Goal: Use online tool/utility: Utilize a website feature to perform a specific function

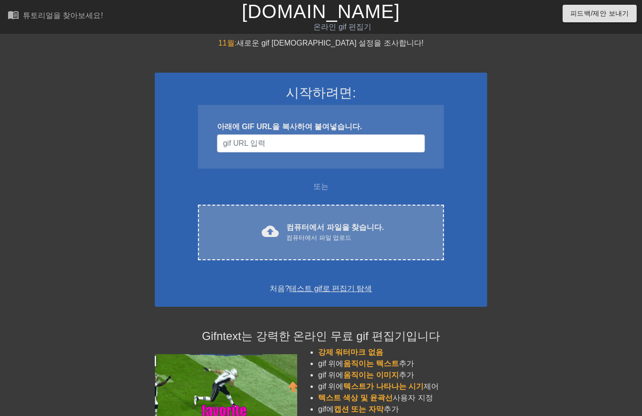
click at [345, 229] on font "컴퓨터에서 파일을 찾습니다." at bounding box center [334, 227] width 97 height 8
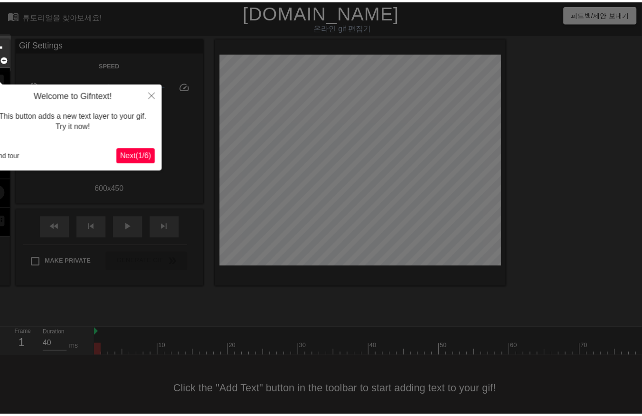
scroll to position [15, 0]
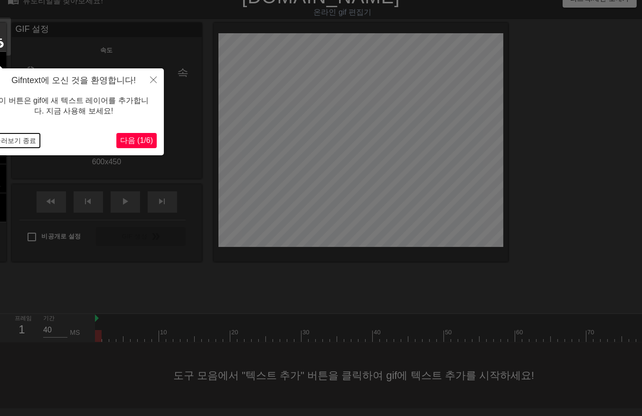
click at [26, 143] on button "둘러보기 종료" at bounding box center [15, 140] width 49 height 14
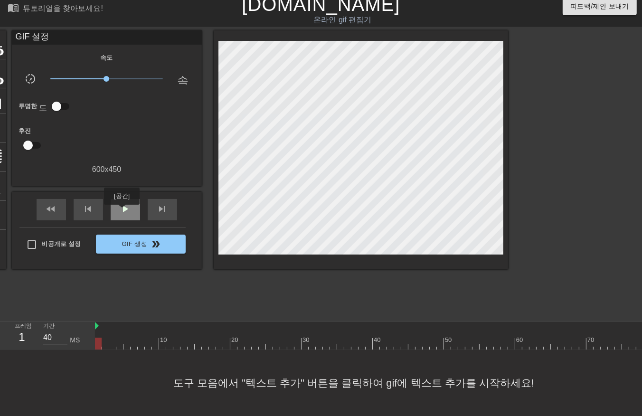
click at [122, 211] on div "play_arrow" at bounding box center [125, 209] width 29 height 21
click at [125, 205] on span "일시 중지" at bounding box center [125, 208] width 11 height 11
click at [95, 338] on div at bounding box center [390, 344] width 591 height 12
click at [123, 203] on span "play_arrow" at bounding box center [125, 208] width 11 height 11
click at [114, 199] on div "일시 중지" at bounding box center [125, 209] width 29 height 21
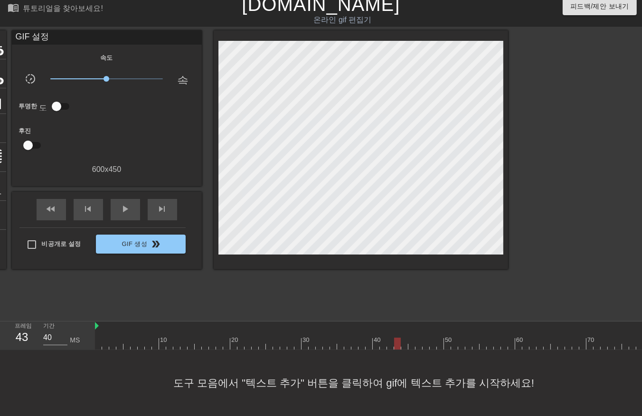
click at [98, 338] on div at bounding box center [390, 344] width 591 height 12
click at [105, 338] on div at bounding box center [390, 344] width 591 height 12
click at [112, 338] on div at bounding box center [390, 344] width 591 height 12
click at [118, 338] on div at bounding box center [390, 344] width 591 height 12
drag, startPoint x: 126, startPoint y: 335, endPoint x: 129, endPoint y: 340, distance: 5.3
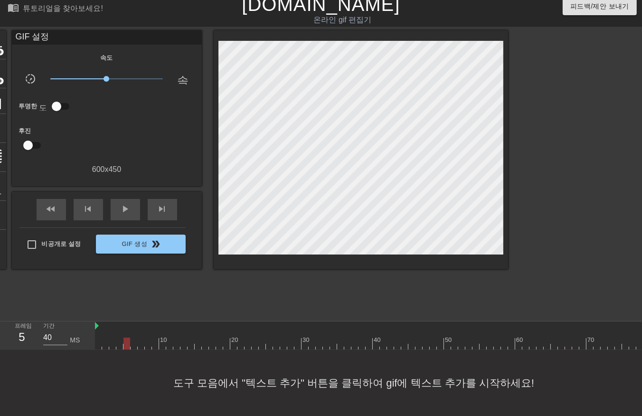
click at [126, 338] on div at bounding box center [390, 344] width 591 height 12
drag, startPoint x: 132, startPoint y: 333, endPoint x: 134, endPoint y: 340, distance: 7.1
click at [132, 338] on div at bounding box center [390, 344] width 591 height 12
click at [139, 338] on div at bounding box center [390, 344] width 591 height 12
click at [148, 338] on div at bounding box center [390, 344] width 591 height 12
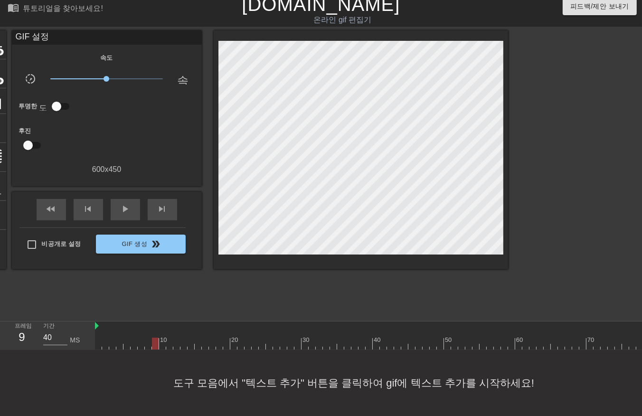
drag, startPoint x: 157, startPoint y: 334, endPoint x: 155, endPoint y: 341, distance: 6.9
click at [155, 338] on div at bounding box center [390, 344] width 591 height 12
drag, startPoint x: 162, startPoint y: 334, endPoint x: 167, endPoint y: 341, distance: 8.2
click at [162, 338] on div at bounding box center [390, 344] width 591 height 12
drag, startPoint x: 168, startPoint y: 333, endPoint x: 169, endPoint y: 342, distance: 8.7
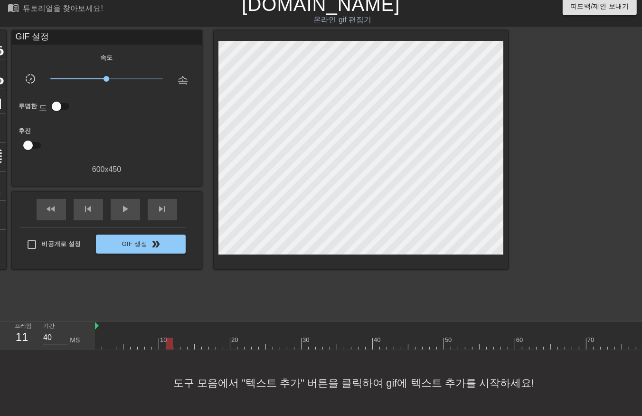
click at [167, 338] on div at bounding box center [390, 344] width 591 height 12
click at [173, 338] on div at bounding box center [390, 344] width 591 height 12
drag, startPoint x: 174, startPoint y: 336, endPoint x: 178, endPoint y: 340, distance: 5.0
click at [176, 338] on div at bounding box center [390, 344] width 591 height 12
drag, startPoint x: 183, startPoint y: 336, endPoint x: 188, endPoint y: 342, distance: 8.2
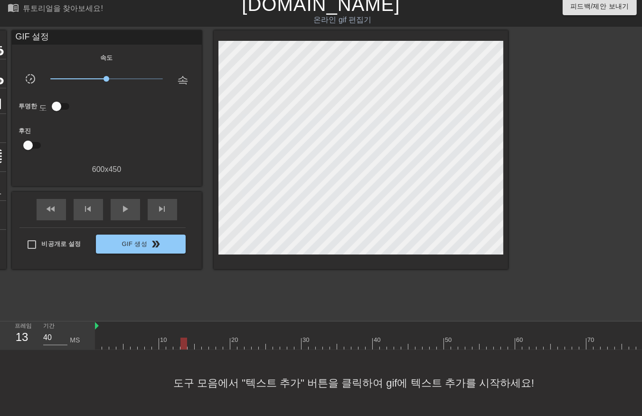
click at [183, 338] on div at bounding box center [390, 344] width 591 height 12
drag, startPoint x: 189, startPoint y: 335, endPoint x: 189, endPoint y: 342, distance: 7.1
click at [188, 341] on div at bounding box center [390, 344] width 591 height 12
click at [196, 338] on div at bounding box center [390, 344] width 591 height 12
click at [203, 338] on div at bounding box center [390, 344] width 591 height 12
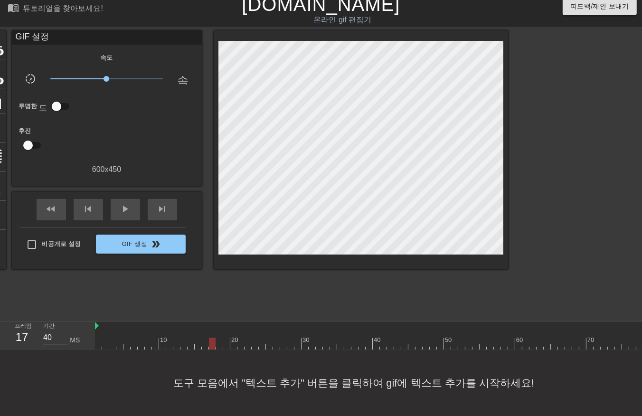
drag, startPoint x: 211, startPoint y: 336, endPoint x: 210, endPoint y: 342, distance: 6.7
click at [210, 339] on div at bounding box center [390, 344] width 591 height 12
click at [218, 338] on div at bounding box center [390, 344] width 591 height 12
click at [225, 338] on div at bounding box center [390, 344] width 591 height 12
drag, startPoint x: 231, startPoint y: 337, endPoint x: 237, endPoint y: 343, distance: 8.1
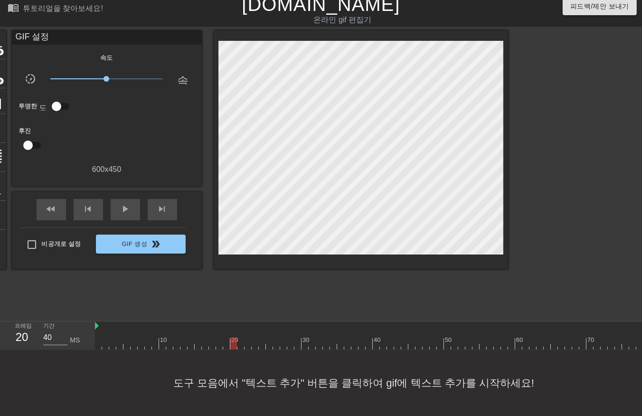
click at [233, 340] on div at bounding box center [390, 344] width 591 height 12
drag, startPoint x: 240, startPoint y: 334, endPoint x: 243, endPoint y: 341, distance: 6.6
click at [240, 338] on div at bounding box center [390, 344] width 591 height 12
drag, startPoint x: 246, startPoint y: 336, endPoint x: 251, endPoint y: 339, distance: 5.5
click at [246, 338] on div at bounding box center [390, 344] width 591 height 12
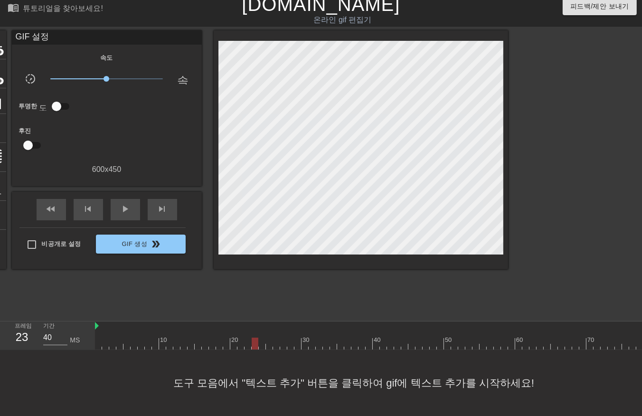
click at [254, 339] on div at bounding box center [390, 344] width 591 height 12
drag, startPoint x: 262, startPoint y: 333, endPoint x: 269, endPoint y: 340, distance: 10.1
click at [262, 338] on div at bounding box center [390, 344] width 591 height 12
drag, startPoint x: 268, startPoint y: 332, endPoint x: 269, endPoint y: 339, distance: 6.2
click at [269, 338] on div at bounding box center [390, 344] width 591 height 12
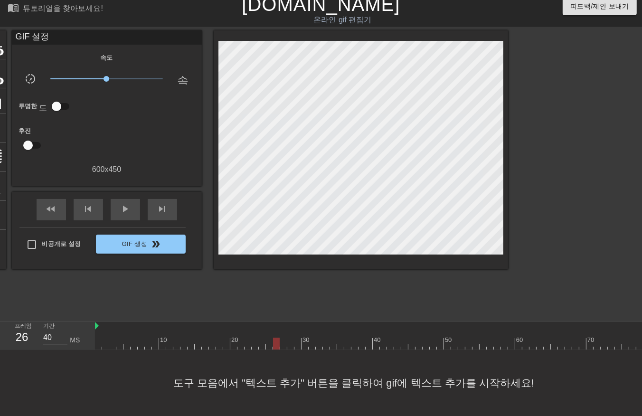
drag, startPoint x: 275, startPoint y: 335, endPoint x: 279, endPoint y: 348, distance: 12.9
click at [274, 340] on div at bounding box center [390, 344] width 591 height 12
drag, startPoint x: 284, startPoint y: 334, endPoint x: 282, endPoint y: 340, distance: 6.0
click at [282, 338] on div at bounding box center [390, 344] width 591 height 12
drag, startPoint x: 288, startPoint y: 336, endPoint x: 293, endPoint y: 341, distance: 7.1
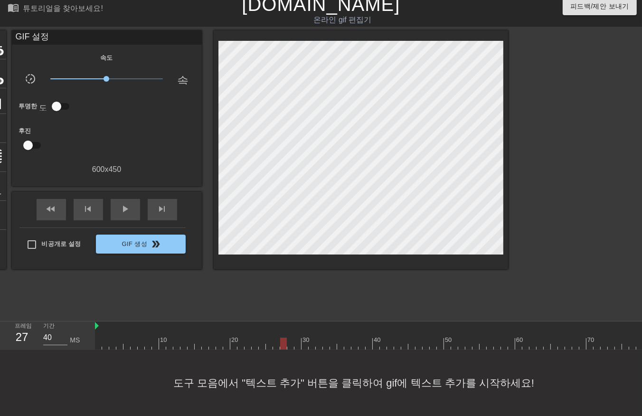
click at [289, 338] on div at bounding box center [390, 344] width 591 height 12
click at [297, 338] on div at bounding box center [390, 344] width 591 height 12
click at [304, 338] on div at bounding box center [390, 344] width 591 height 12
drag, startPoint x: 311, startPoint y: 335, endPoint x: 316, endPoint y: 338, distance: 6.2
click at [311, 338] on div at bounding box center [390, 344] width 591 height 12
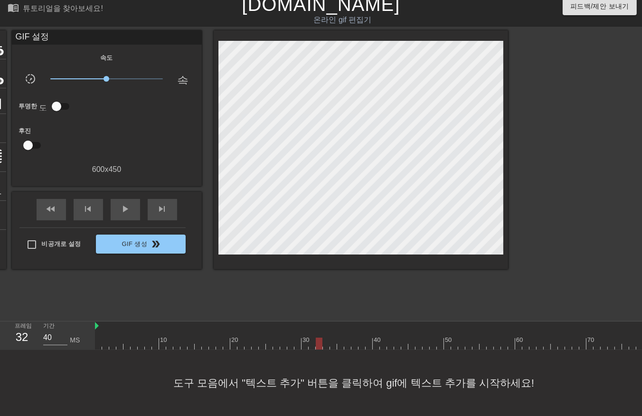
drag, startPoint x: 319, startPoint y: 334, endPoint x: 322, endPoint y: 339, distance: 5.3
click at [319, 338] on div at bounding box center [390, 344] width 591 height 12
click at [325, 338] on div at bounding box center [390, 344] width 591 height 12
click at [331, 338] on div at bounding box center [390, 344] width 591 height 12
click at [340, 338] on div at bounding box center [390, 344] width 591 height 12
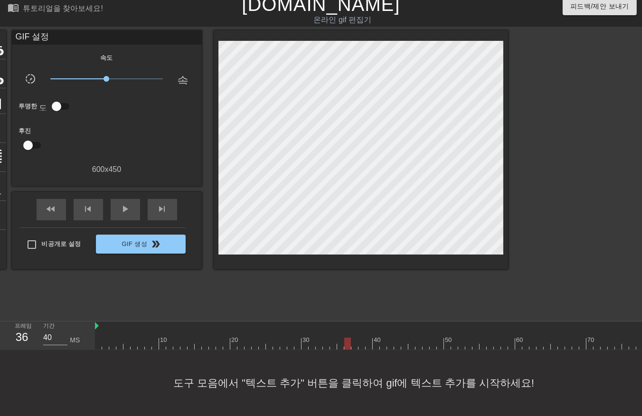
click at [346, 338] on div at bounding box center [390, 344] width 591 height 12
drag, startPoint x: 353, startPoint y: 332, endPoint x: 359, endPoint y: 343, distance: 11.7
click at [353, 338] on div at bounding box center [390, 344] width 591 height 12
click at [361, 338] on div at bounding box center [390, 344] width 591 height 12
drag, startPoint x: 369, startPoint y: 334, endPoint x: 369, endPoint y: 339, distance: 5.2
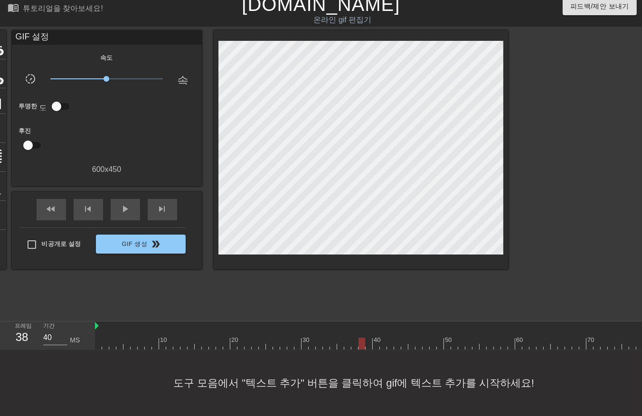
click at [369, 338] on div at bounding box center [390, 344] width 591 height 12
drag, startPoint x: 374, startPoint y: 332, endPoint x: 376, endPoint y: 340, distance: 7.4
click at [374, 338] on div at bounding box center [390, 344] width 591 height 12
drag, startPoint x: 381, startPoint y: 333, endPoint x: 388, endPoint y: 344, distance: 12.4
click at [381, 338] on div at bounding box center [390, 344] width 591 height 12
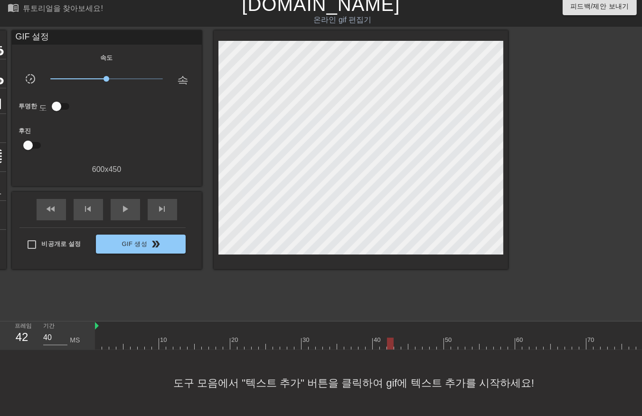
click at [388, 338] on div at bounding box center [390, 344] width 591 height 12
drag, startPoint x: 397, startPoint y: 332, endPoint x: 399, endPoint y: 341, distance: 9.0
click at [397, 338] on div at bounding box center [390, 344] width 591 height 12
click at [405, 339] on div at bounding box center [390, 344] width 591 height 12
drag, startPoint x: 414, startPoint y: 333, endPoint x: 412, endPoint y: 339, distance: 6.0
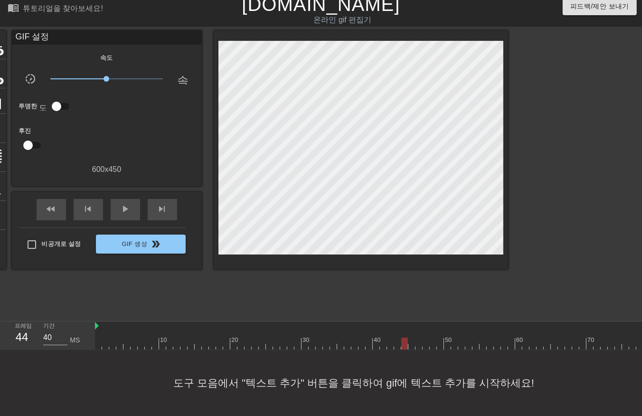
click at [412, 338] on div at bounding box center [390, 344] width 591 height 12
click at [418, 338] on div at bounding box center [390, 344] width 591 height 12
click at [426, 338] on div at bounding box center [390, 344] width 591 height 12
drag, startPoint x: 434, startPoint y: 333, endPoint x: 432, endPoint y: 338, distance: 5.4
click at [432, 338] on div at bounding box center [390, 344] width 591 height 12
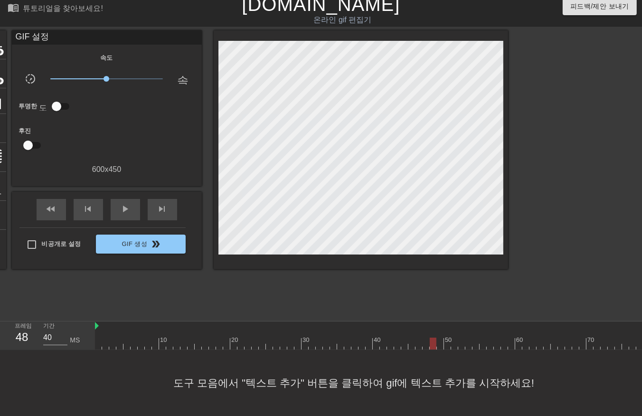
drag, startPoint x: 438, startPoint y: 334, endPoint x: 442, endPoint y: 339, distance: 6.5
click at [438, 338] on div at bounding box center [390, 344] width 591 height 12
drag, startPoint x: 445, startPoint y: 334, endPoint x: 448, endPoint y: 341, distance: 7.0
click at [445, 338] on div at bounding box center [390, 344] width 591 height 12
drag, startPoint x: 454, startPoint y: 335, endPoint x: 459, endPoint y: 342, distance: 8.8
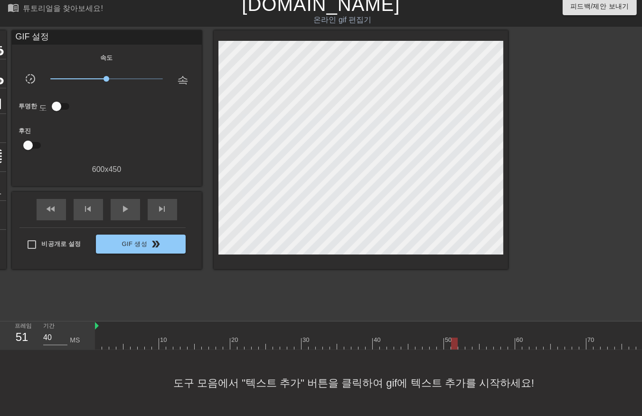
click at [454, 339] on div at bounding box center [390, 344] width 591 height 12
drag, startPoint x: 461, startPoint y: 334, endPoint x: 458, endPoint y: 342, distance: 8.0
click at [458, 340] on div at bounding box center [390, 344] width 591 height 12
drag
click at [467, 340] on div at bounding box center [390, 344] width 591 height 12
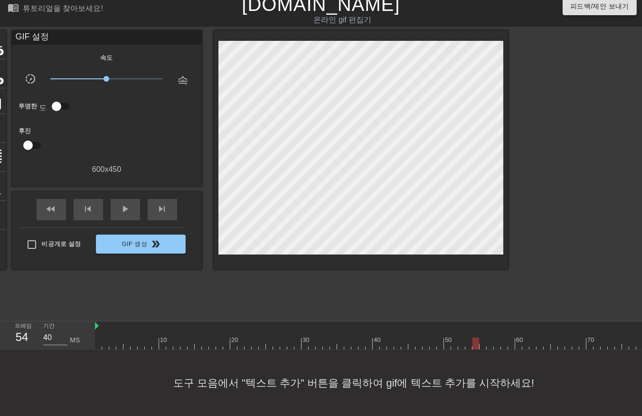
click at [474, 338] on div at bounding box center [390, 344] width 591 height 12
click at [483, 341] on div at bounding box center [390, 344] width 591 height 12
click at [487, 340] on div at bounding box center [390, 344] width 591 height 12
click at [497, 341] on div at bounding box center [390, 344] width 591 height 12
click at [502, 338] on div at bounding box center [390, 344] width 591 height 12
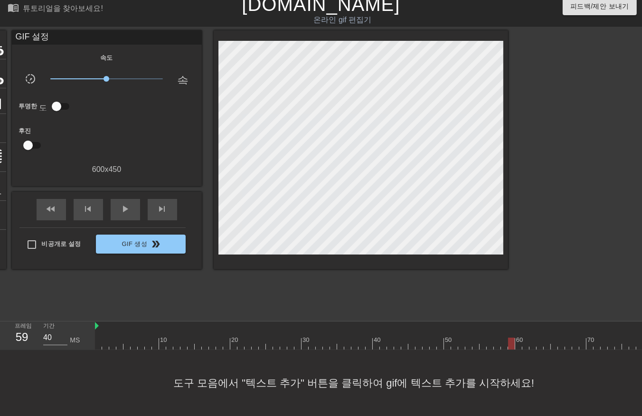
click at [510, 339] on div at bounding box center [390, 344] width 591 height 12
click at [517, 338] on div at bounding box center [390, 344] width 591 height 12
click at [524, 345] on div "10 20 30 40 50 60 70 80" at bounding box center [368, 336] width 547 height 28
click at [530, 340] on div at bounding box center [390, 344] width 591 height 12
click at [538, 340] on div at bounding box center [390, 344] width 591 height 12
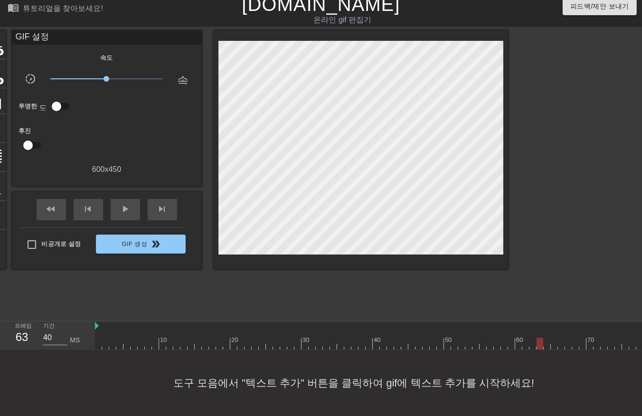
click at [546, 339] on div at bounding box center [390, 344] width 591 height 12
click at [553, 340] on div at bounding box center [390, 344] width 591 height 12
click at [560, 341] on div at bounding box center [390, 344] width 591 height 12
click at [565, 341] on div at bounding box center [390, 344] width 591 height 12
click at [574, 340] on div at bounding box center [390, 344] width 591 height 12
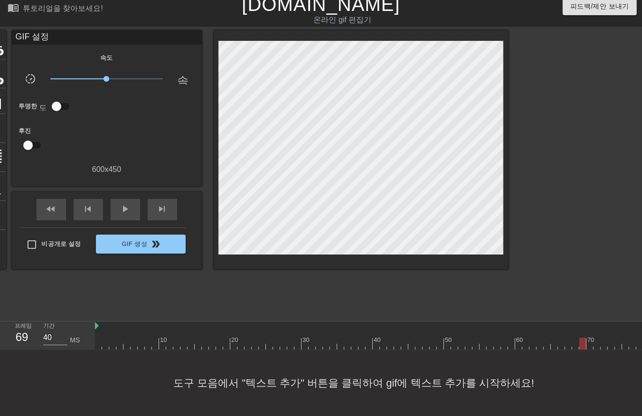
click at [580, 340] on div at bounding box center [390, 344] width 591 height 12
click at [589, 339] on div at bounding box center [390, 344] width 591 height 12
click at [594, 340] on div at bounding box center [390, 344] width 591 height 12
click at [600, 339] on div at bounding box center [390, 344] width 591 height 12
click at [609, 340] on div at bounding box center [390, 344] width 591 height 12
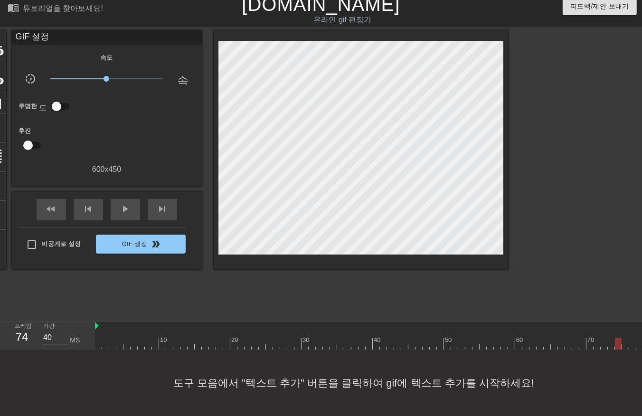
click at [615, 342] on div "10 20 30 40 50 60 70 80" at bounding box center [368, 336] width 547 height 28
click at [616, 338] on div at bounding box center [390, 344] width 591 height 12
drag, startPoint x: 609, startPoint y: 336, endPoint x: 610, endPoint y: 341, distance: 5.3
click at [609, 338] on div at bounding box center [390, 344] width 591 height 12
click at [617, 339] on div at bounding box center [390, 344] width 591 height 12
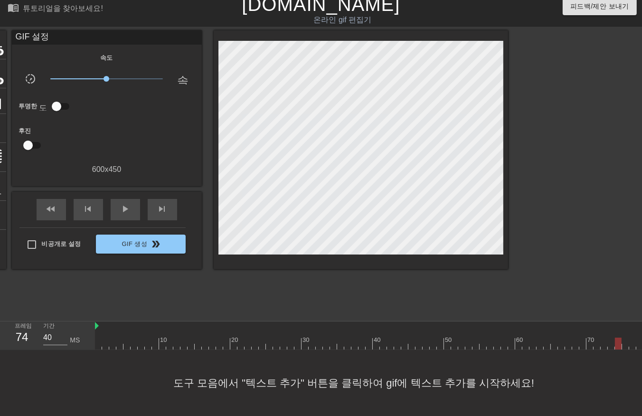
click at [624, 339] on div at bounding box center [390, 344] width 591 height 12
drag, startPoint x: 630, startPoint y: 335, endPoint x: 633, endPoint y: 348, distance: 13.1
click at [631, 343] on div "10 20 30 40 50 60 70 80" at bounding box center [368, 336] width 547 height 28
drag, startPoint x: 637, startPoint y: 333, endPoint x: 637, endPoint y: 342, distance: 8.5
click at [637, 341] on div at bounding box center [390, 344] width 591 height 12
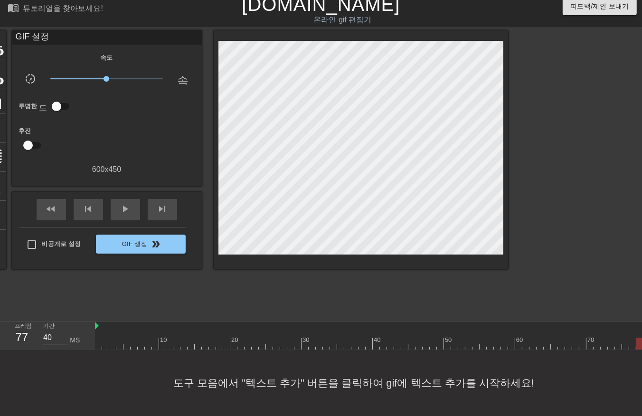
scroll to position [15, 19]
